Goal: Find specific page/section: Find specific page/section

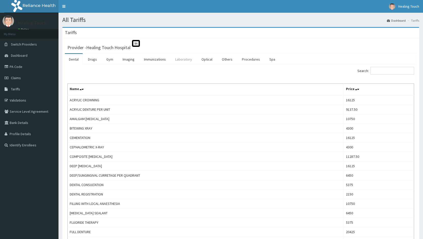
click at [182, 60] on link "Laboratory" at bounding box center [183, 59] width 25 height 11
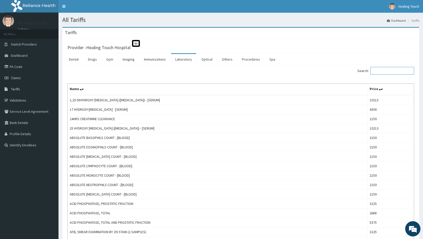
click at [389, 72] on input "Search:" at bounding box center [392, 71] width 44 height 8
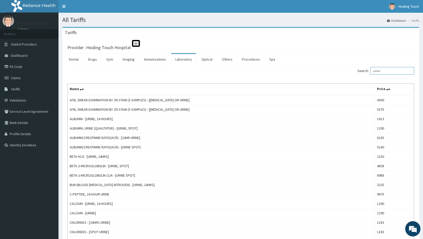
type input "urine"
click at [184, 60] on link "Laboratory" at bounding box center [183, 59] width 25 height 11
click at [391, 67] on input "Search:" at bounding box center [392, 71] width 44 height 8
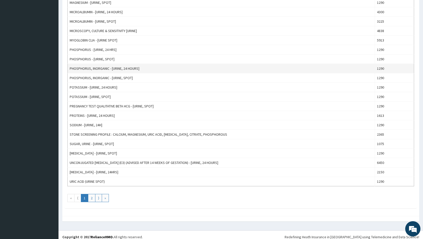
scroll to position [384, 0]
